Goal: Task Accomplishment & Management: Use online tool/utility

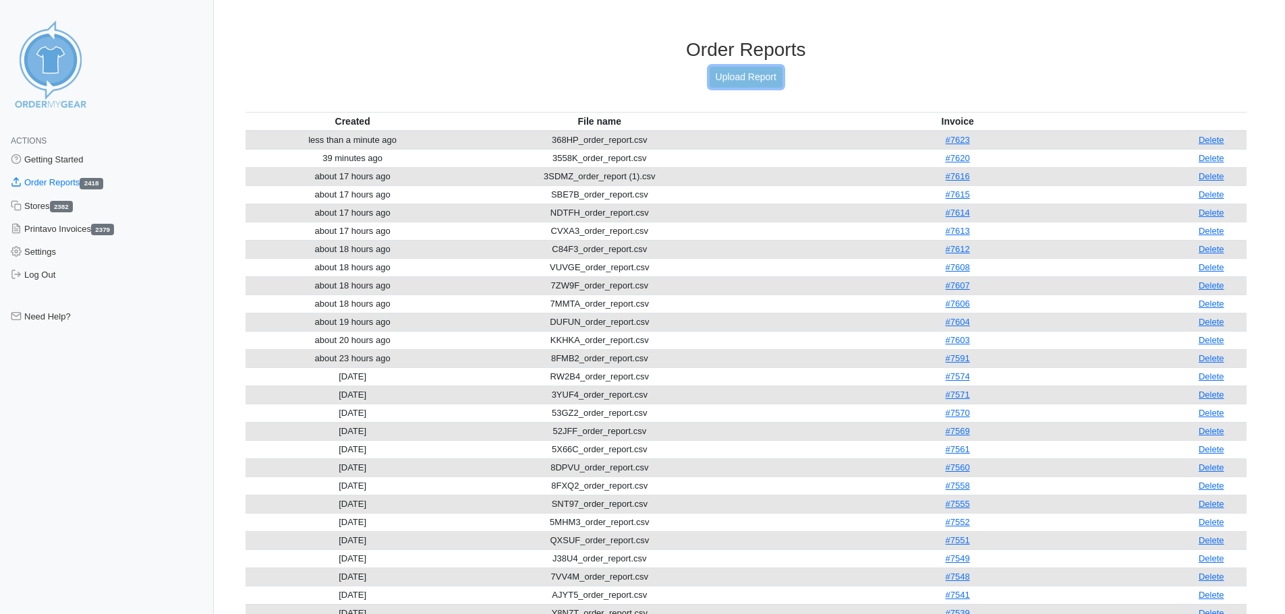
click at [743, 78] on link "Upload Report" at bounding box center [745, 77] width 73 height 21
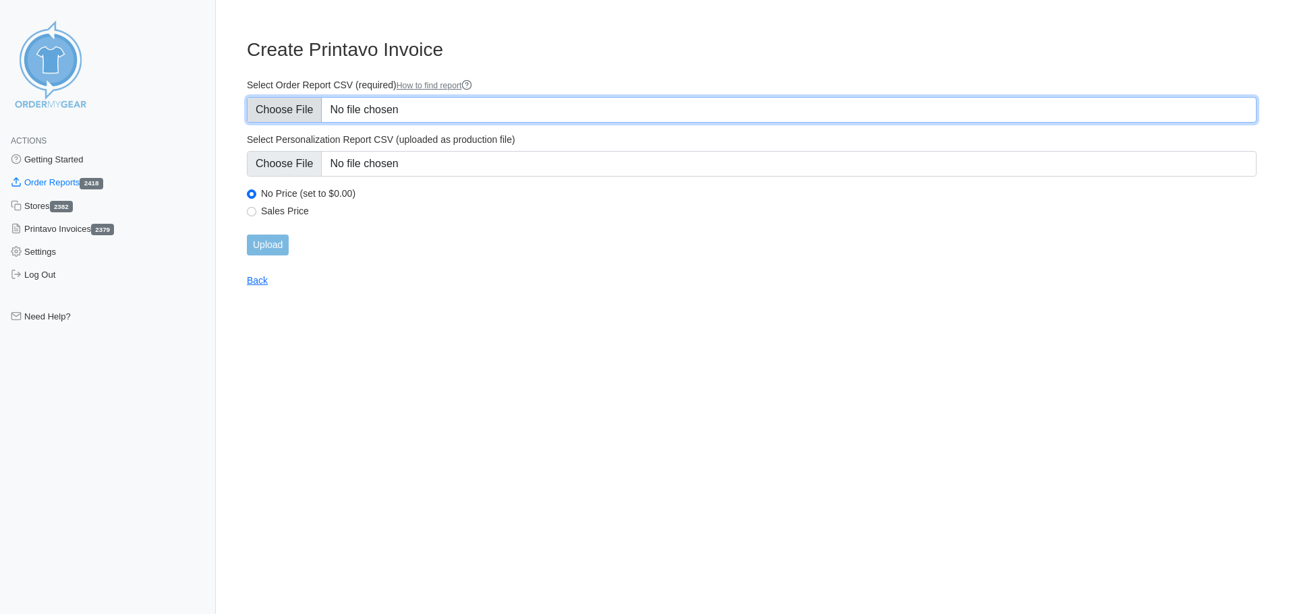
click at [284, 116] on input "Select Order Report CSV (required) How to find report" at bounding box center [752, 110] width 1010 height 26
type input "C:\fakepath\7HK3H_order_report.csv"
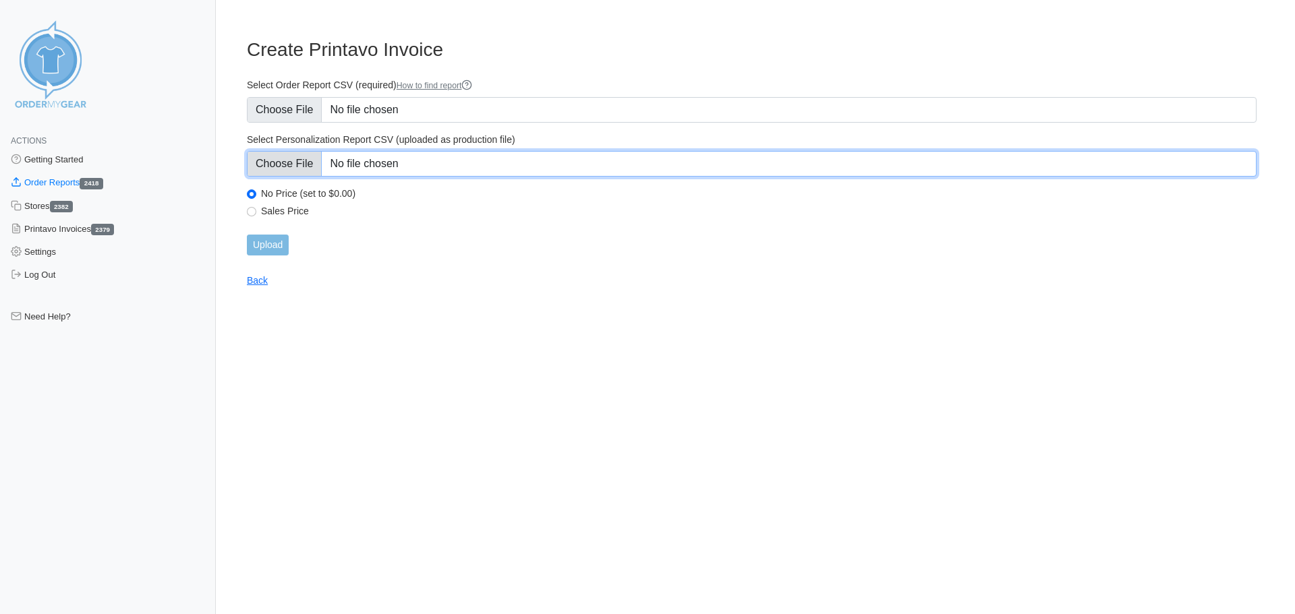
click at [288, 161] on input "Select Personalization Report CSV (uploaded as production file)" at bounding box center [752, 164] width 1010 height 26
type input "C:\fakepath\7HK3H_personalization_report.csv"
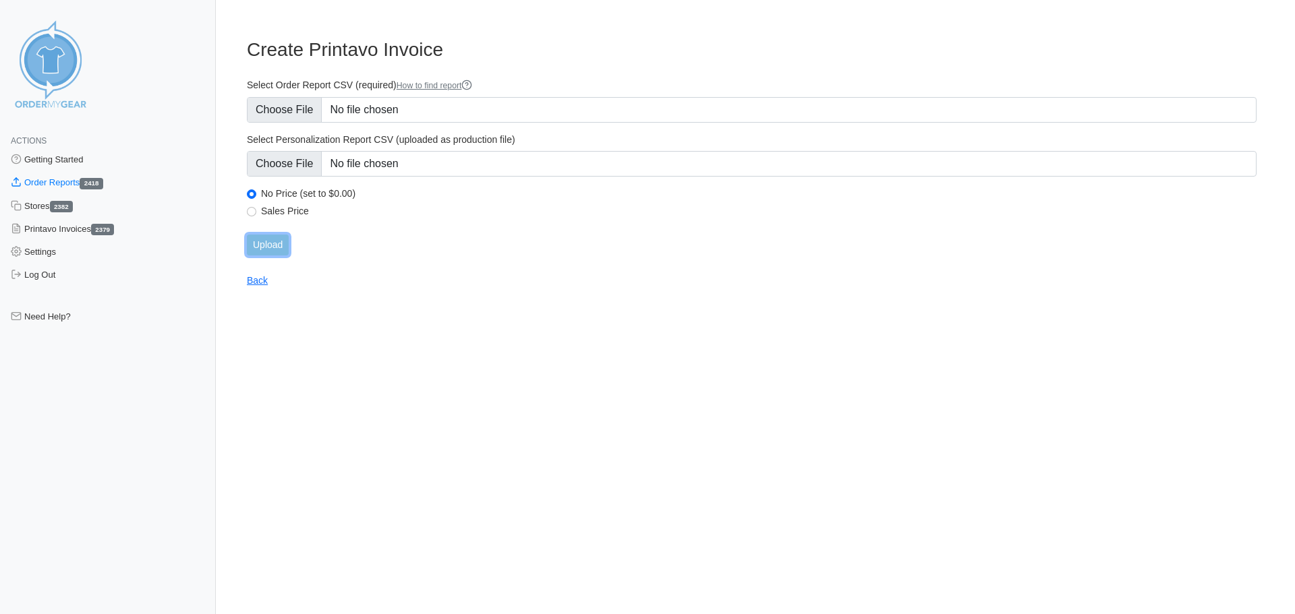
click at [273, 249] on input "Upload" at bounding box center [268, 245] width 42 height 21
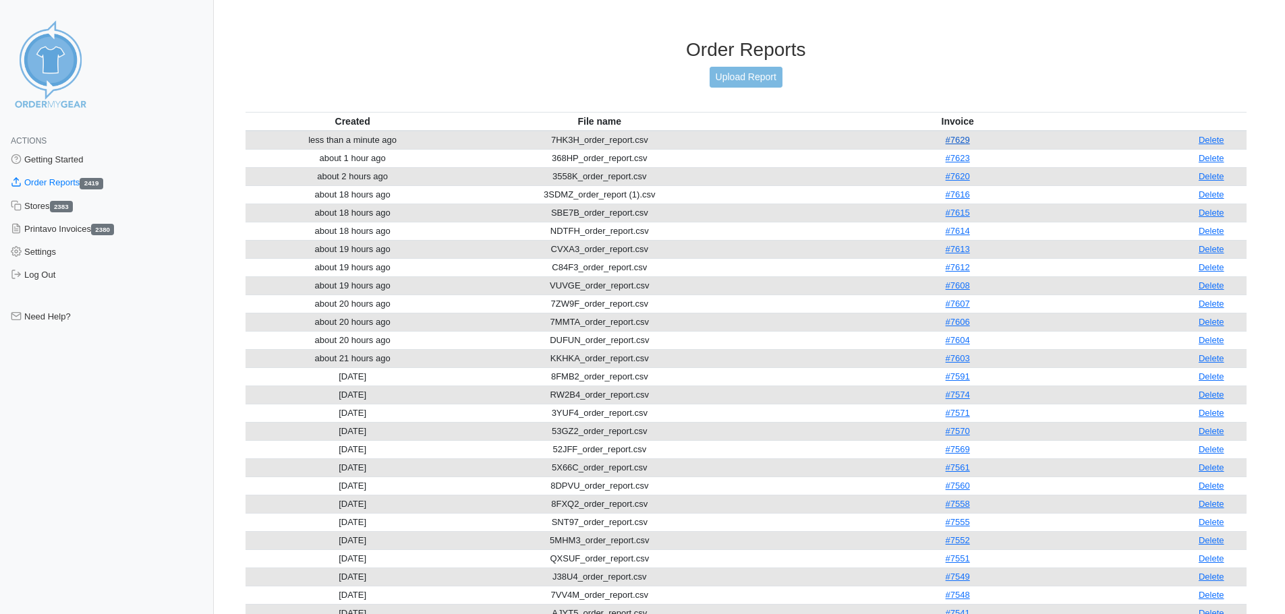
click at [958, 145] on link "#7629" at bounding box center [958, 140] width 24 height 10
click at [959, 141] on link "#7629" at bounding box center [958, 140] width 24 height 10
click at [727, 83] on link "Upload Report" at bounding box center [745, 77] width 73 height 21
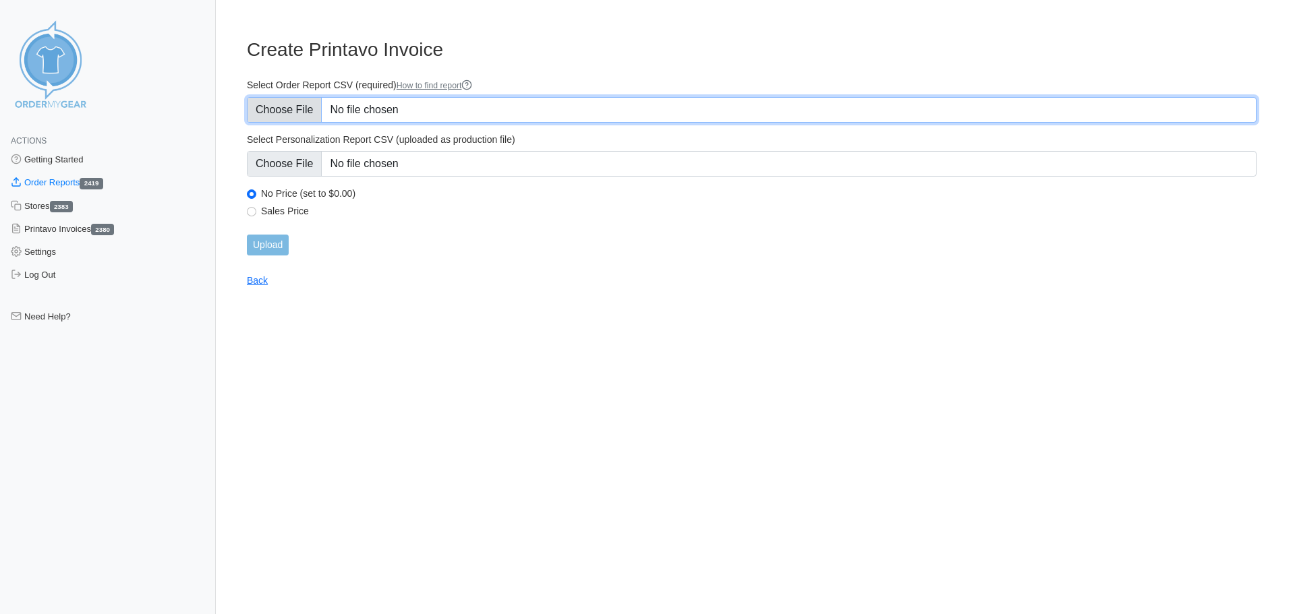
click at [299, 113] on input "Select Order Report CSV (required) How to find report" at bounding box center [752, 110] width 1010 height 26
type input "C:\fakepath\6PEBV_order_report.csv"
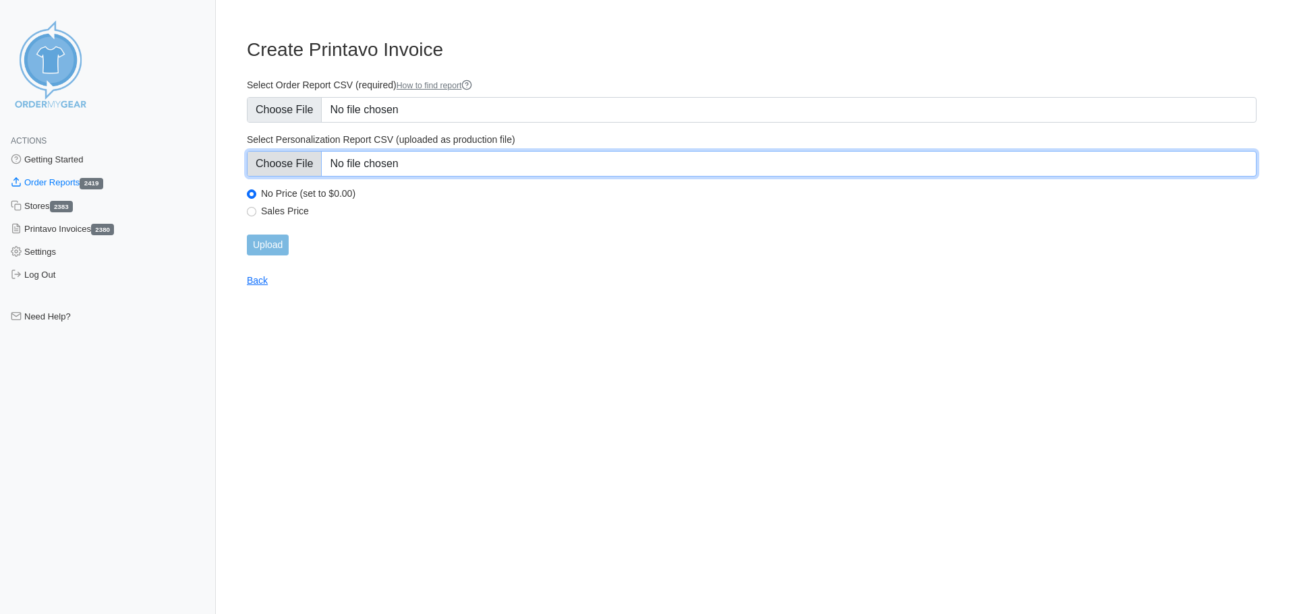
click at [279, 167] on input "Select Personalization Report CSV (uploaded as production file)" at bounding box center [752, 164] width 1010 height 26
type input "C:\fakepath\6PEBV_personalization_report.csv"
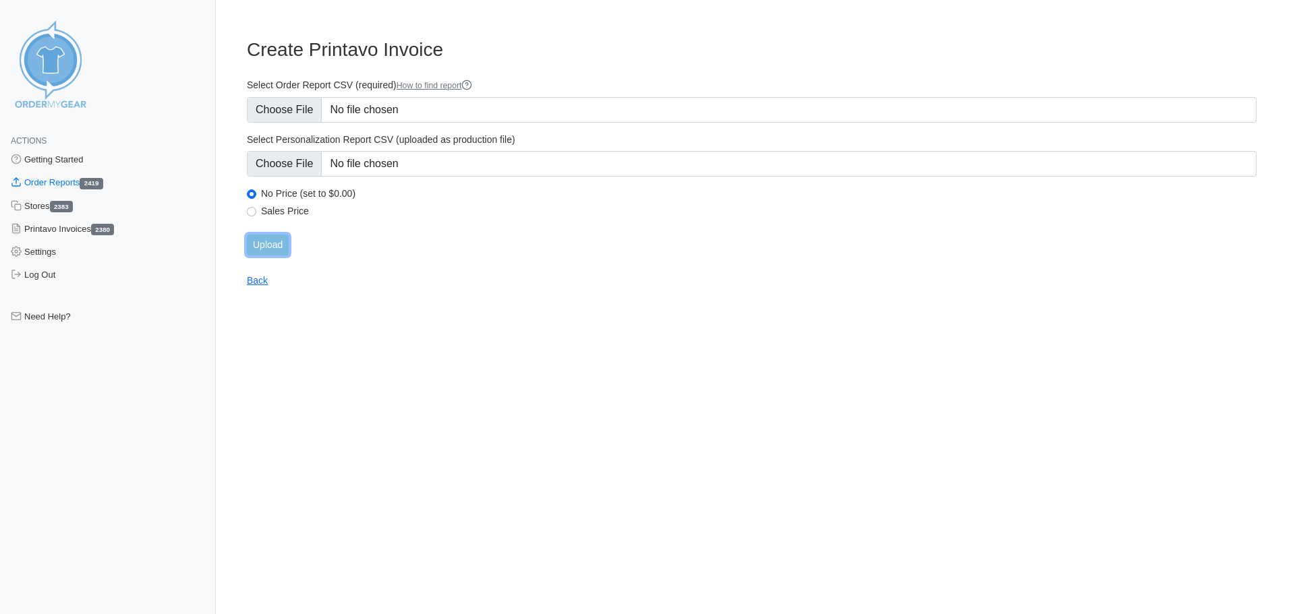
click at [266, 241] on input "Upload" at bounding box center [268, 245] width 42 height 21
